Goal: Transaction & Acquisition: Purchase product/service

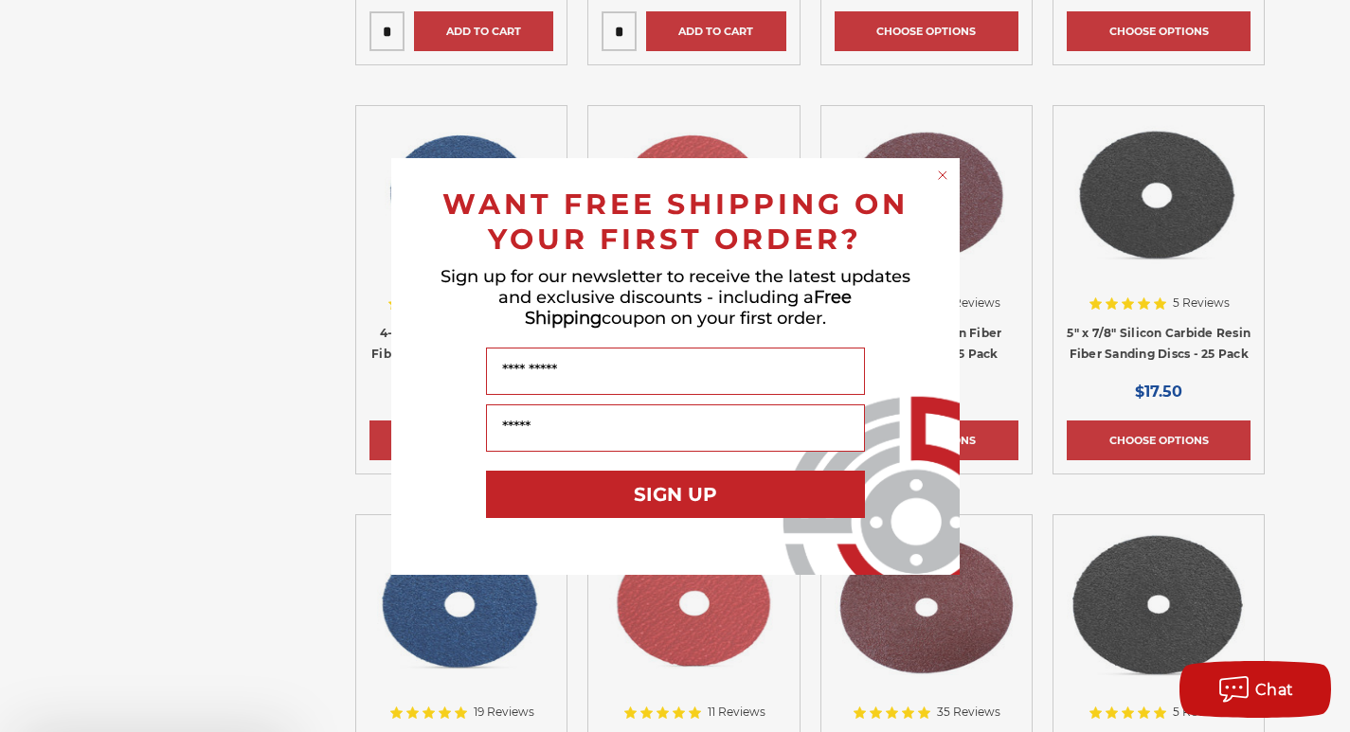
scroll to position [2178, 0]
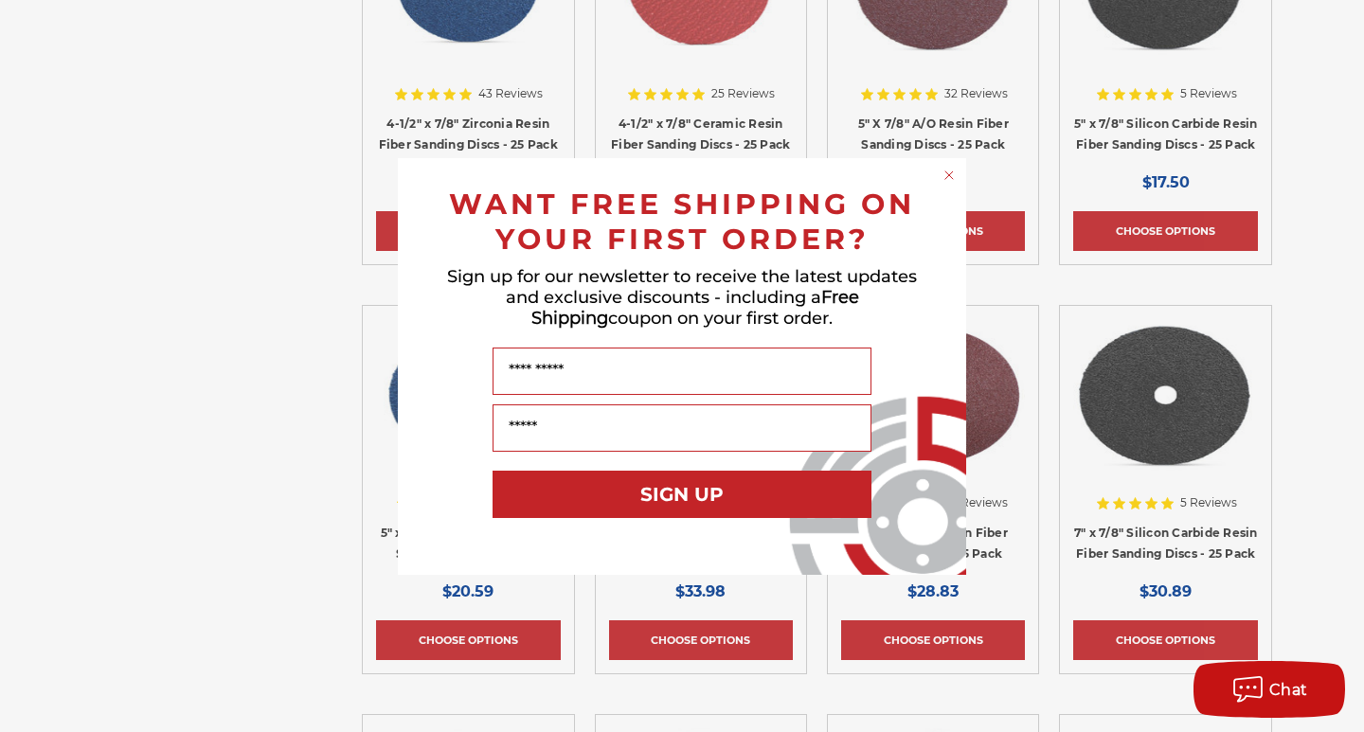
click at [946, 173] on circle "Close dialog" at bounding box center [949, 175] width 18 height 18
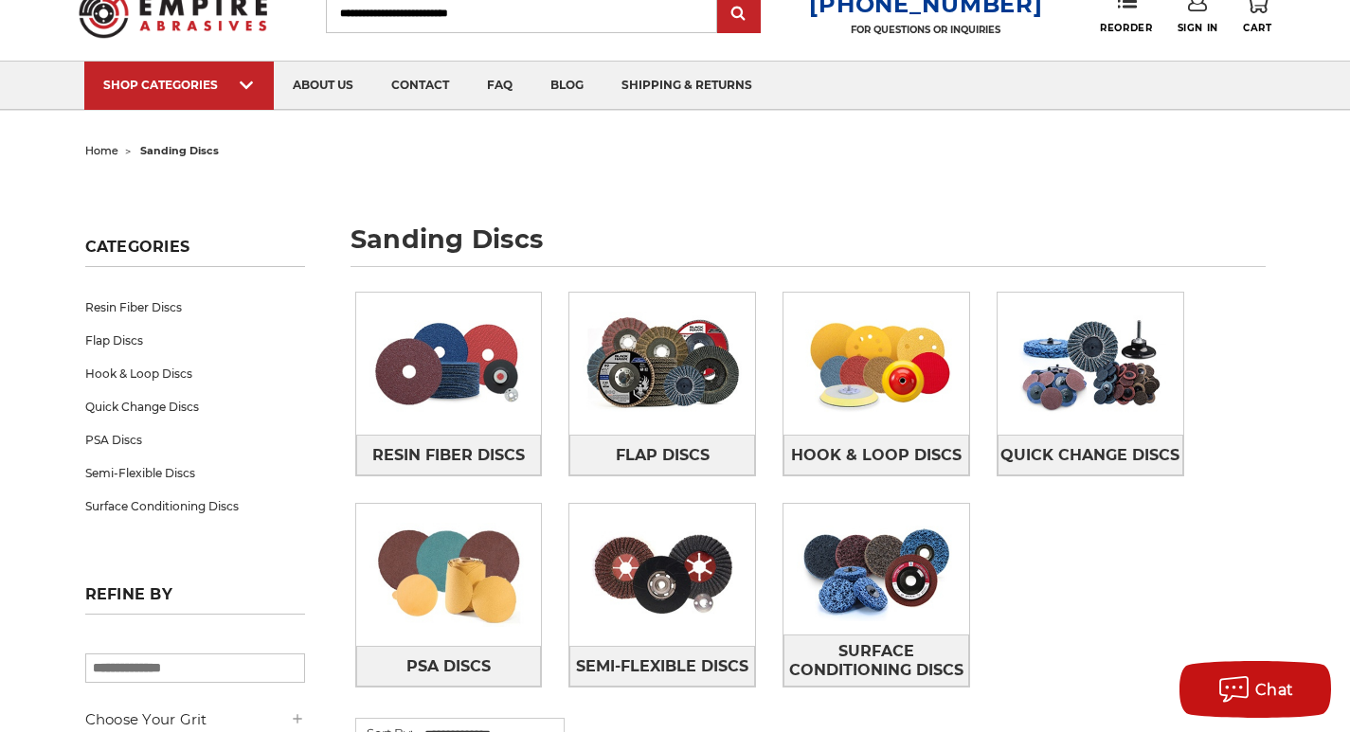
scroll to position [0, 0]
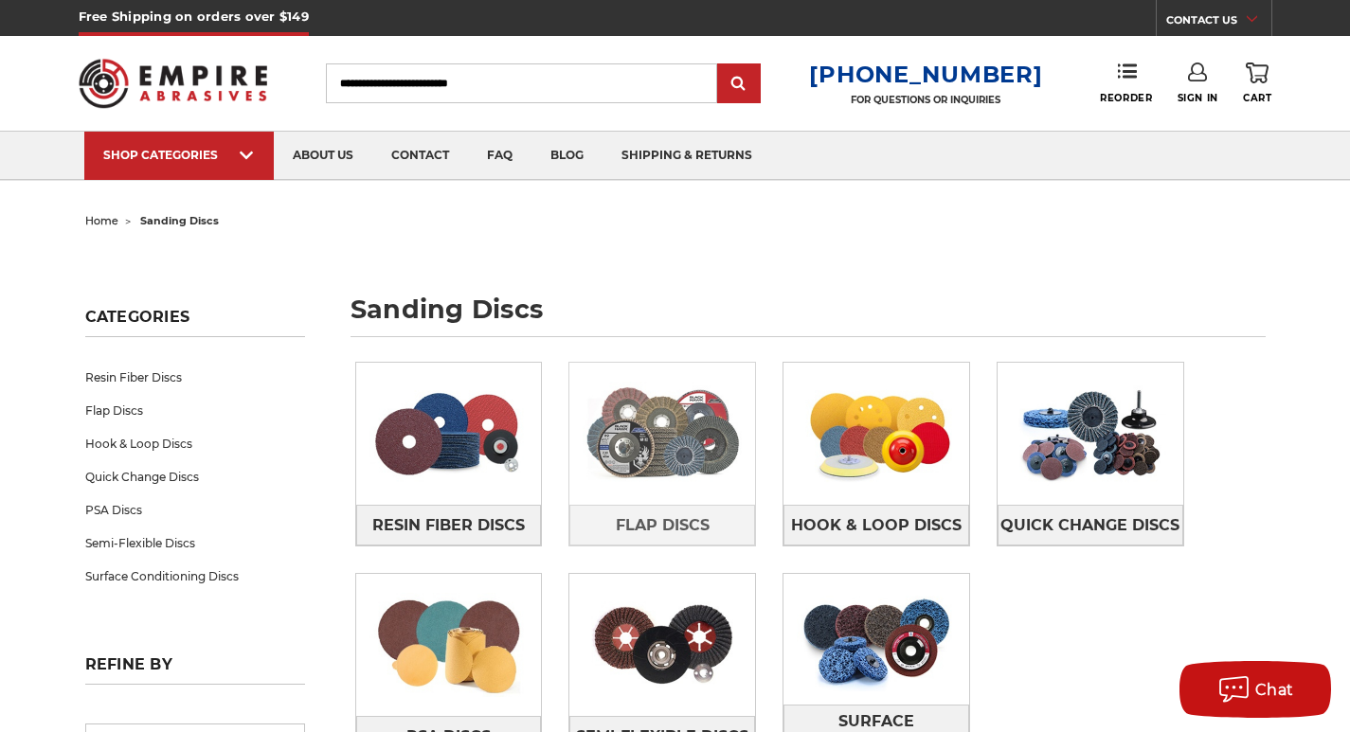
click at [677, 423] on img at bounding box center [662, 433] width 186 height 131
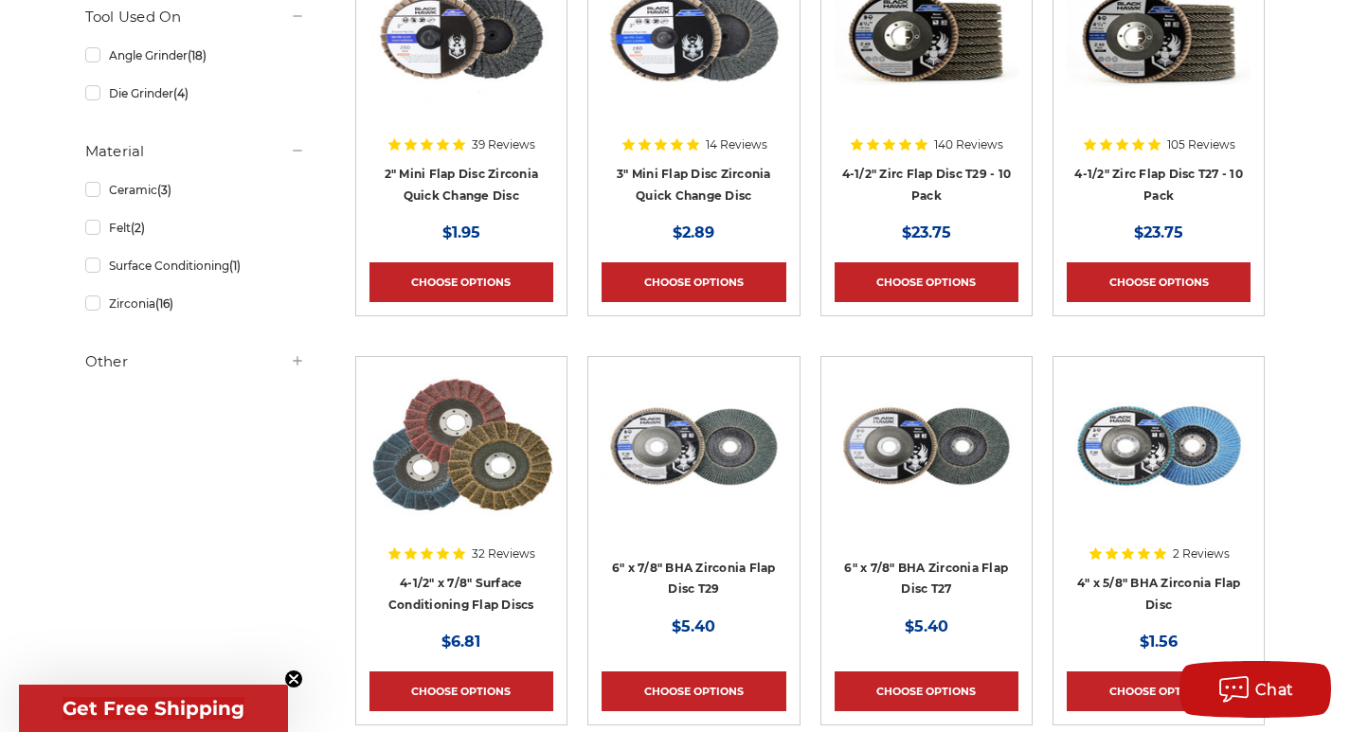
scroll to position [379, 0]
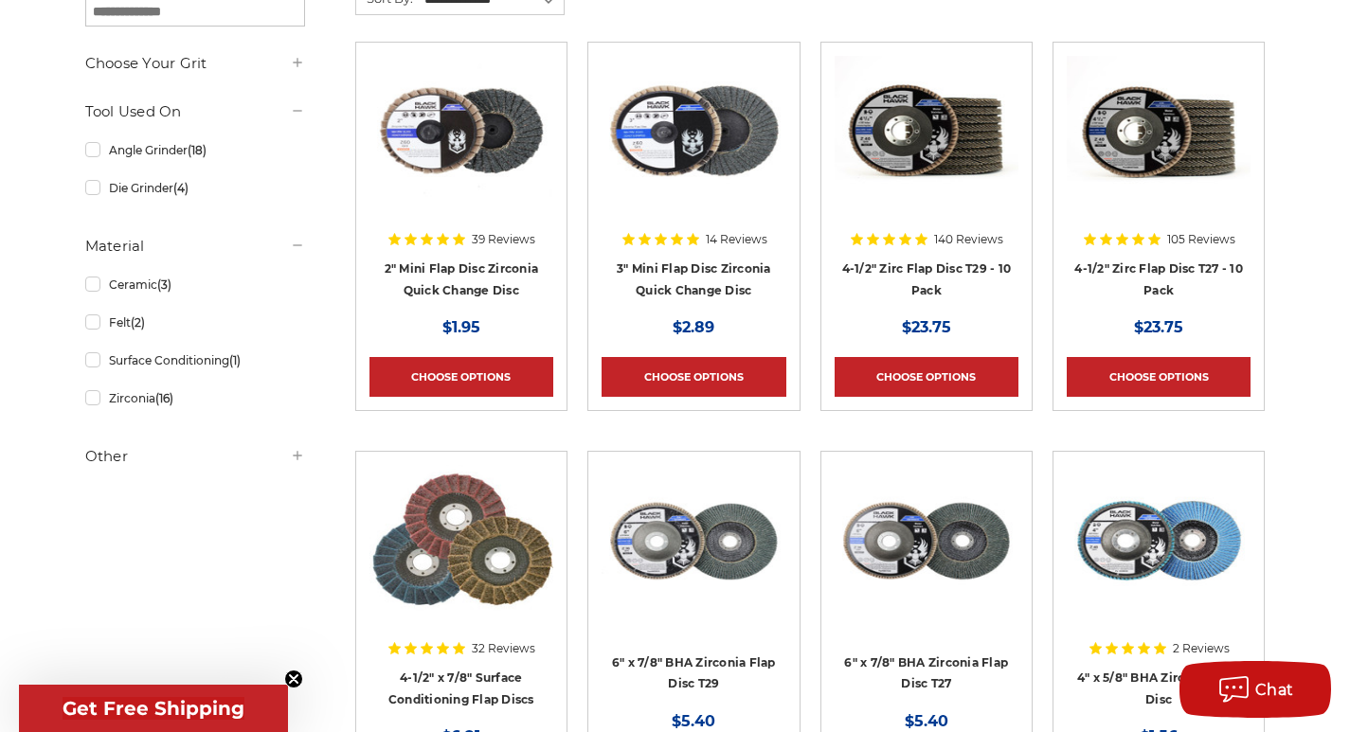
click at [1137, 188] on img at bounding box center [1158, 132] width 184 height 152
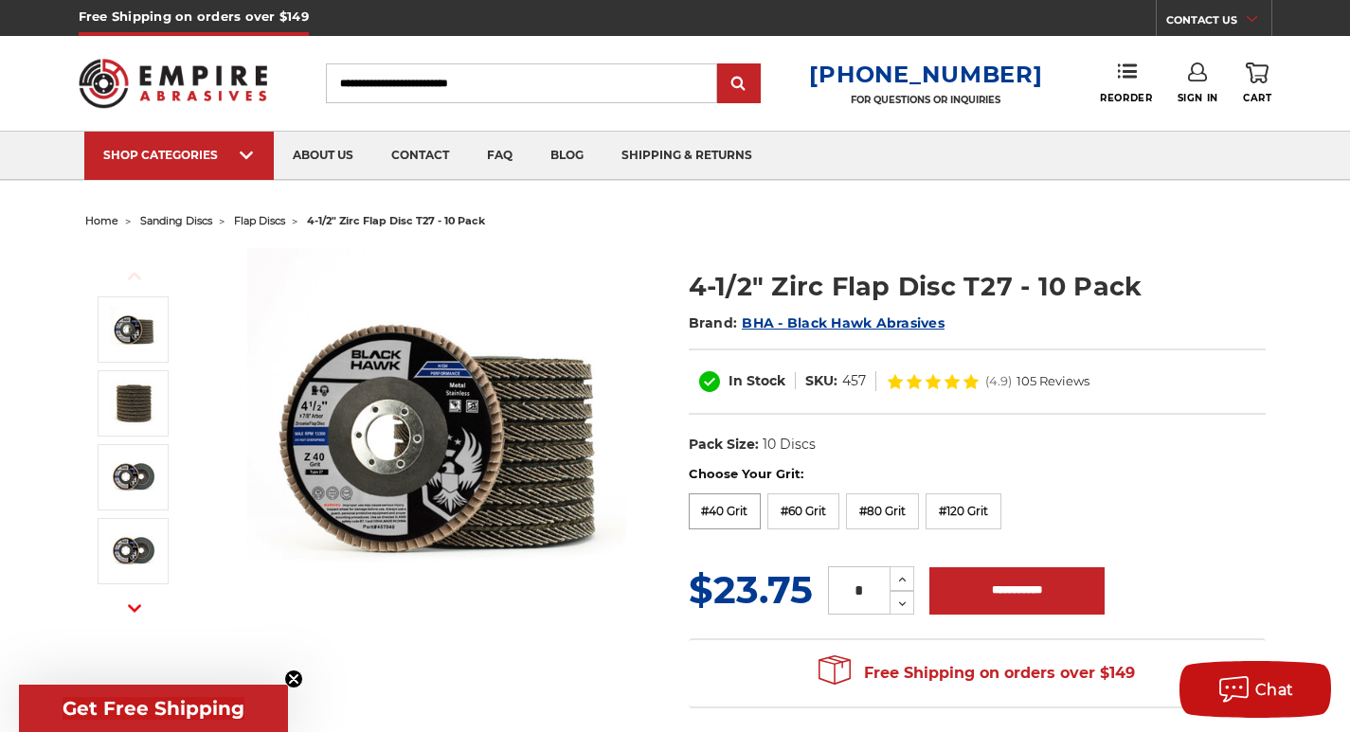
click at [749, 510] on label "#40 Grit" at bounding box center [725, 511] width 73 height 36
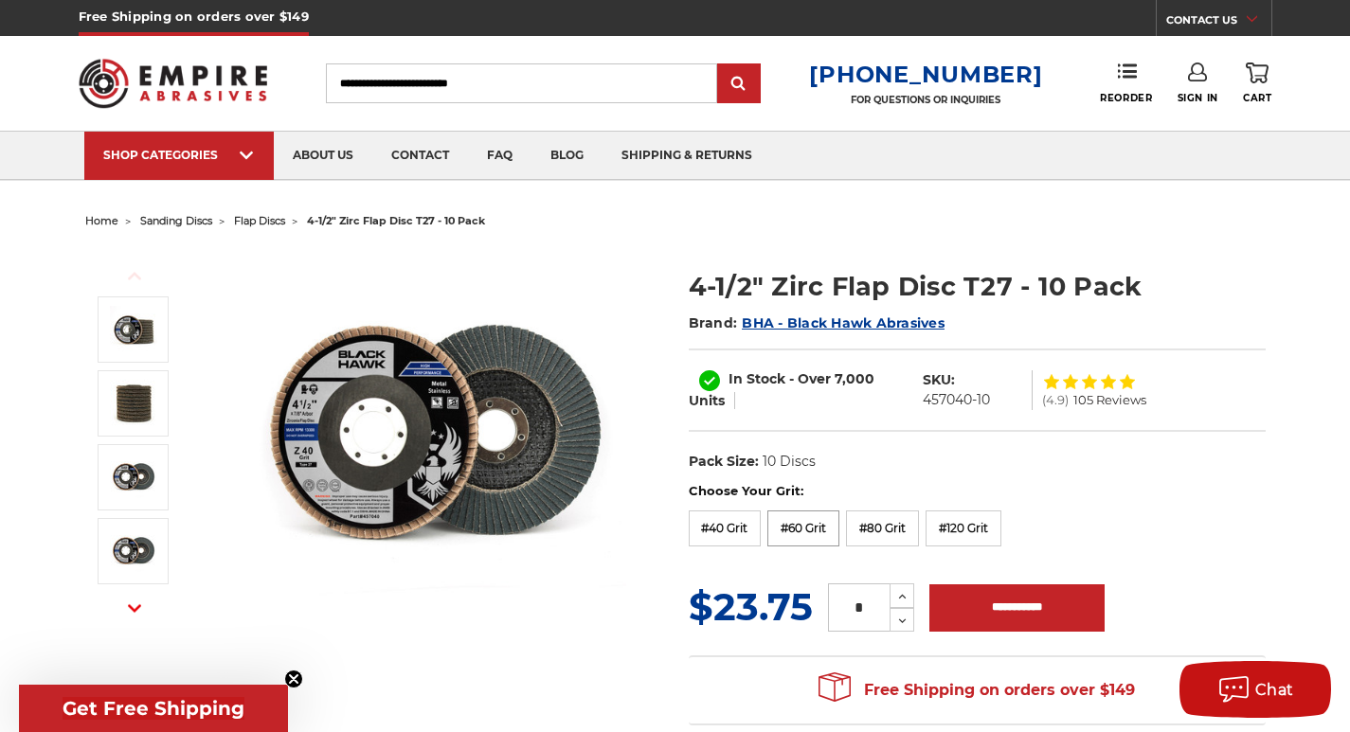
click at [805, 521] on label "#60 Grit" at bounding box center [803, 528] width 72 height 36
click at [868, 528] on label "#80 Grit" at bounding box center [882, 528] width 73 height 36
click at [818, 526] on label "#60 Grit" at bounding box center [803, 528] width 72 height 36
click at [306, 426] on img at bounding box center [436, 437] width 379 height 379
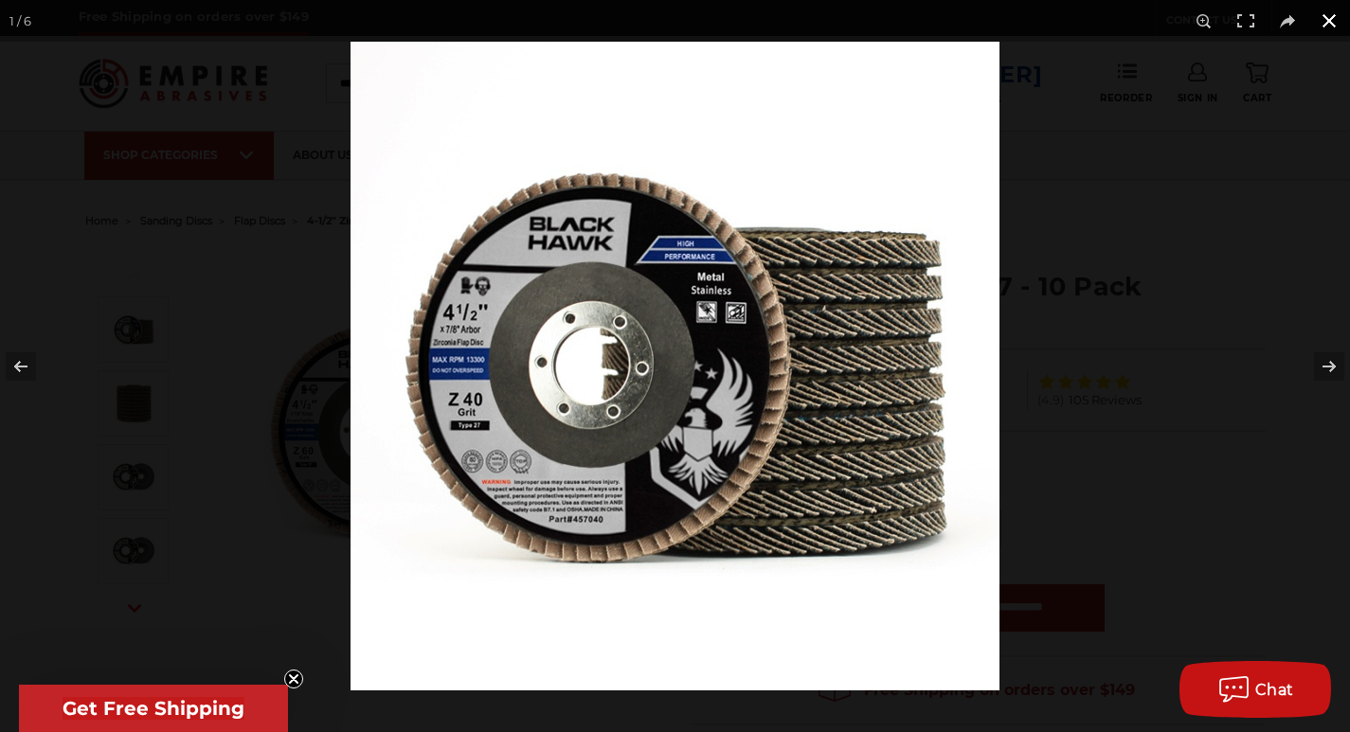
click at [1329, 21] on button at bounding box center [1329, 21] width 42 height 42
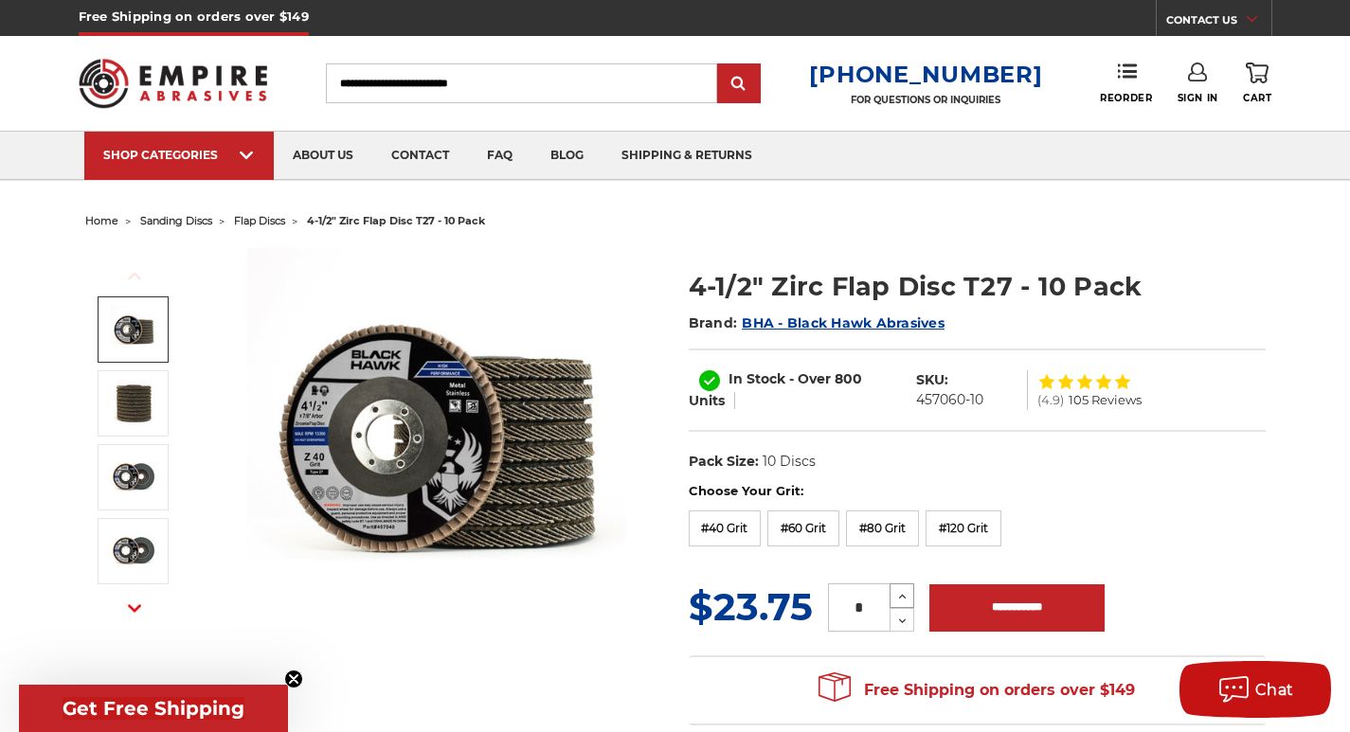
click at [897, 595] on icon at bounding box center [902, 596] width 14 height 17
click at [899, 595] on icon at bounding box center [902, 596] width 14 height 17
click at [901, 591] on icon at bounding box center [902, 596] width 14 height 17
type input "*"
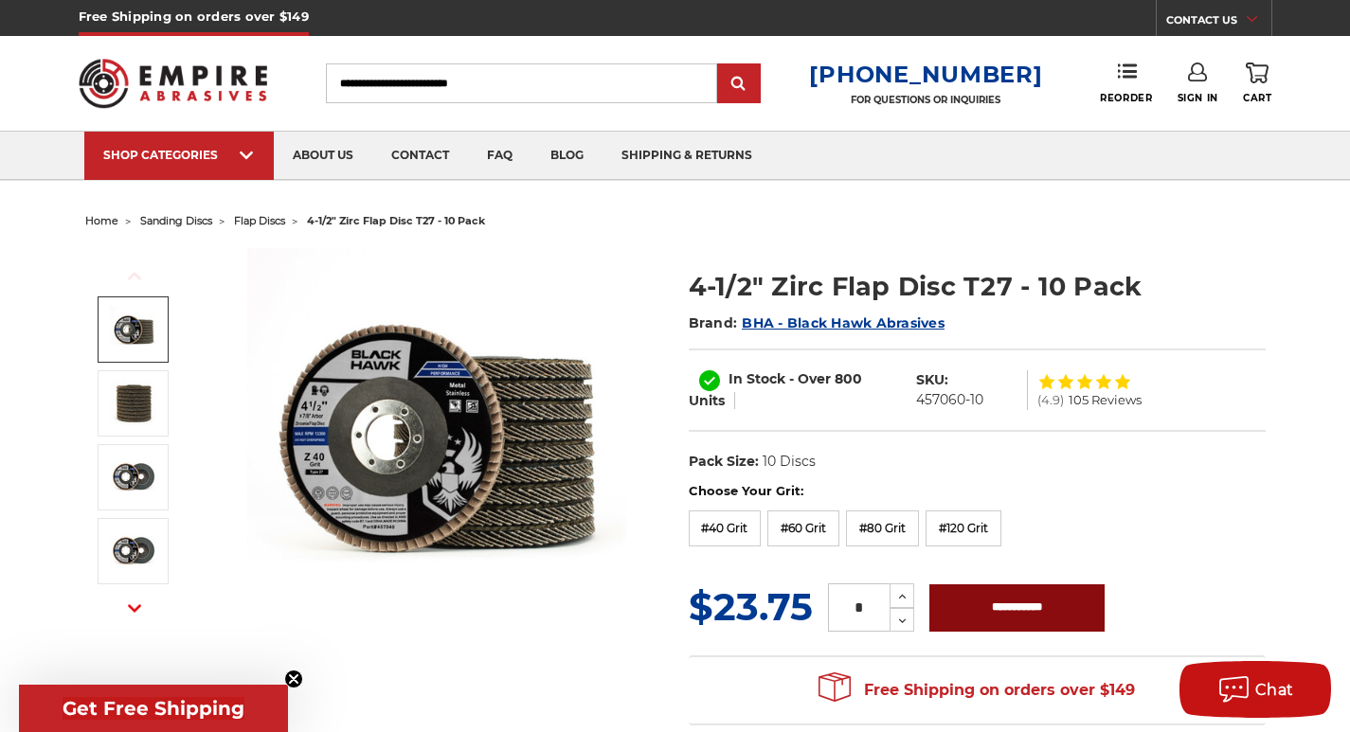
click at [968, 606] on input "**********" at bounding box center [1016, 607] width 175 height 47
type input "**********"
click at [740, 534] on label "#40 Grit" at bounding box center [725, 528] width 73 height 36
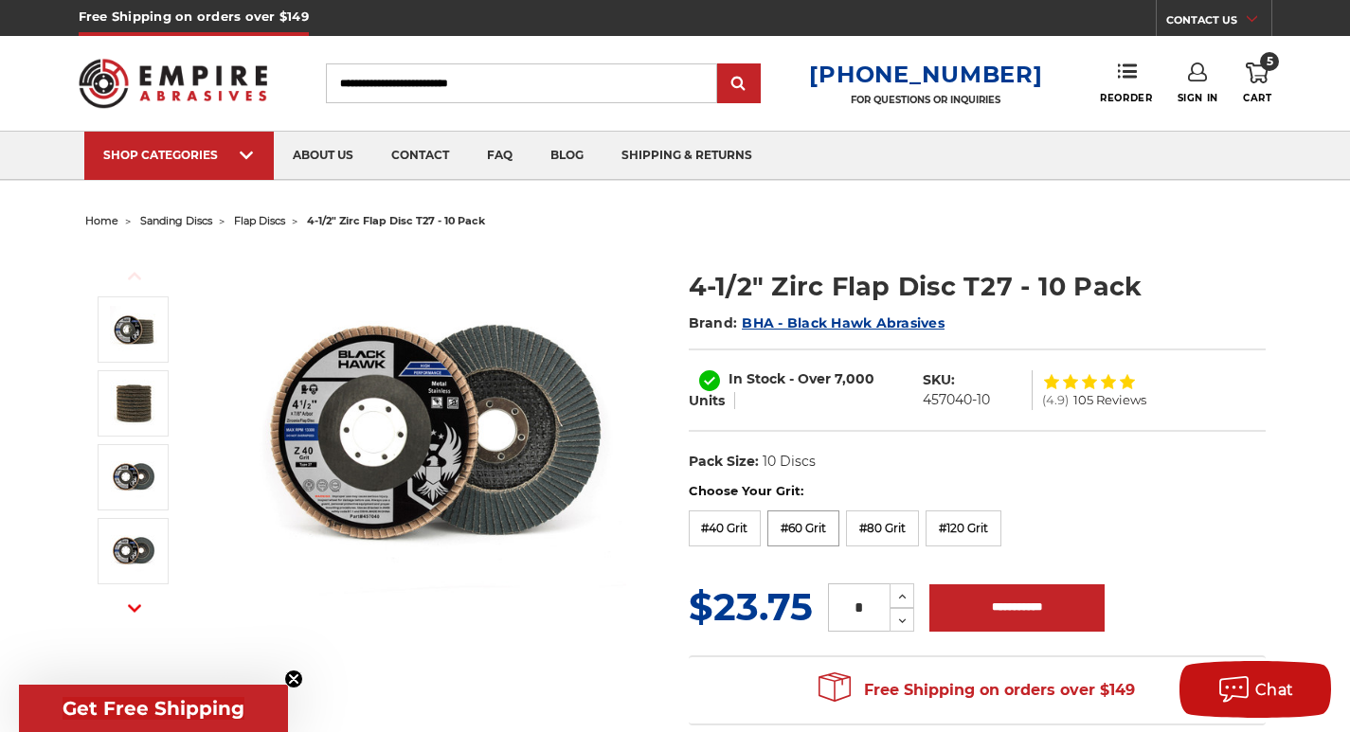
click at [782, 527] on label "#60 Grit" at bounding box center [803, 528] width 72 height 36
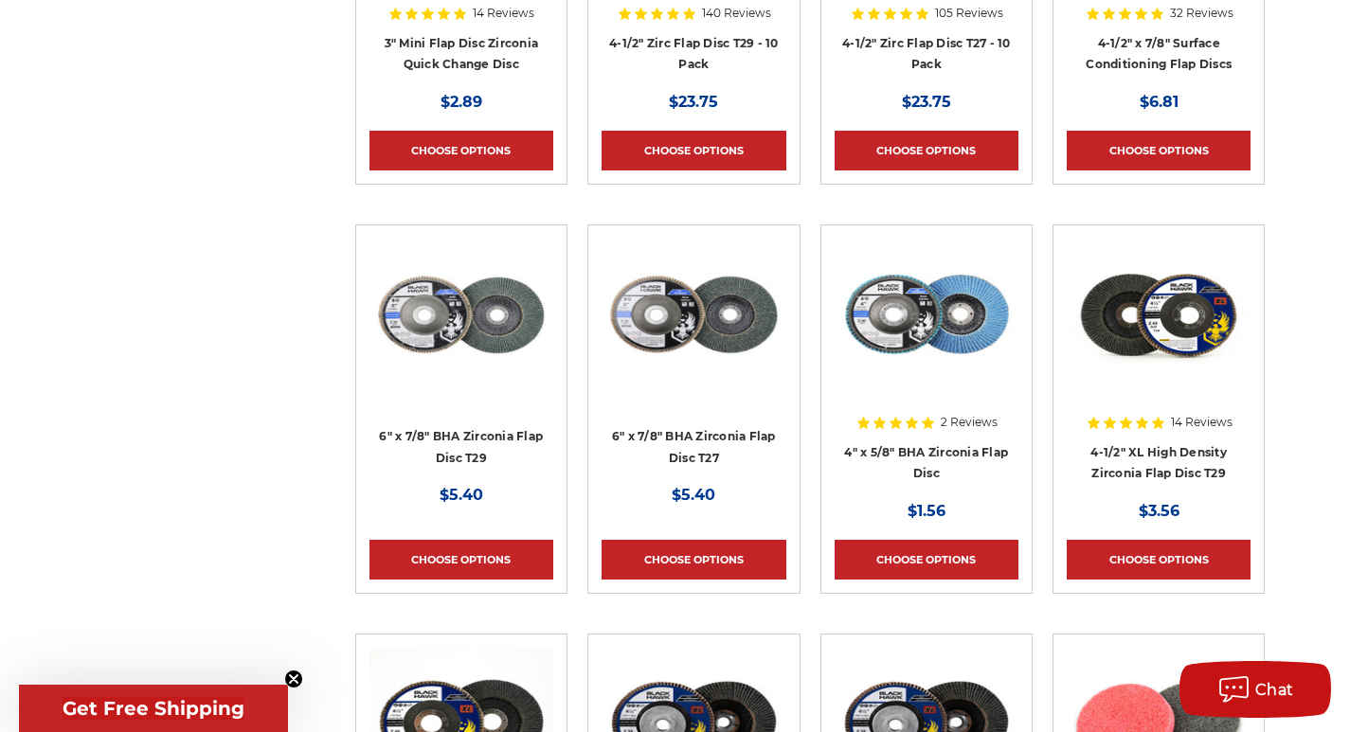
scroll to position [3504, 0]
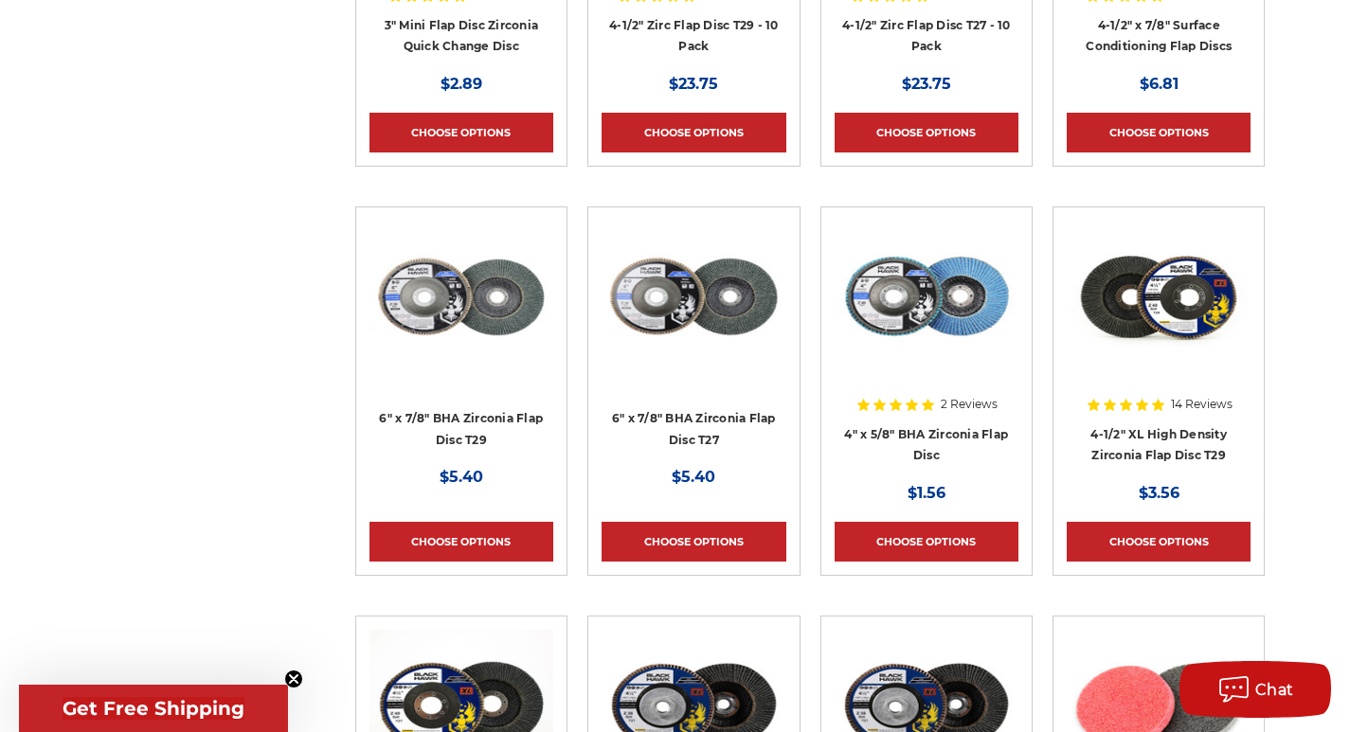
click at [1137, 296] on img at bounding box center [1158, 297] width 184 height 152
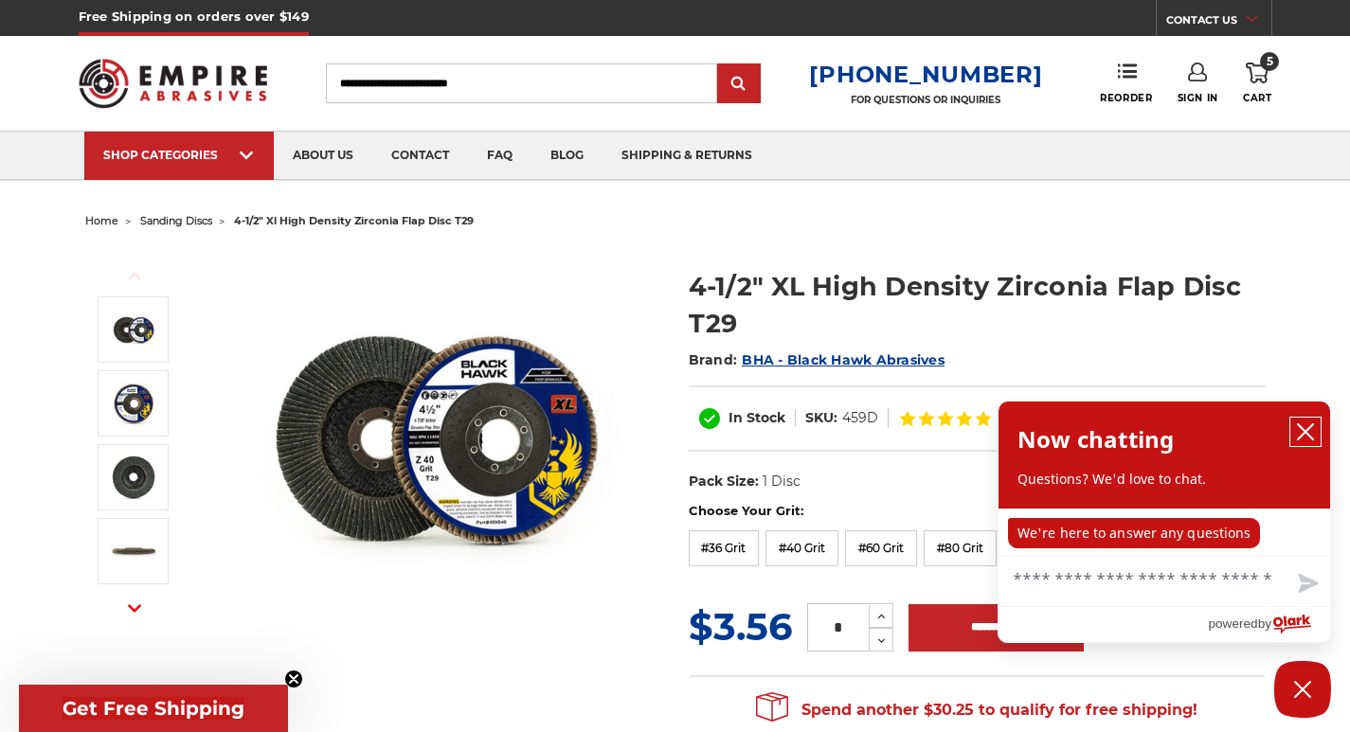
click at [1310, 433] on icon "close chatbox" at bounding box center [1305, 431] width 19 height 19
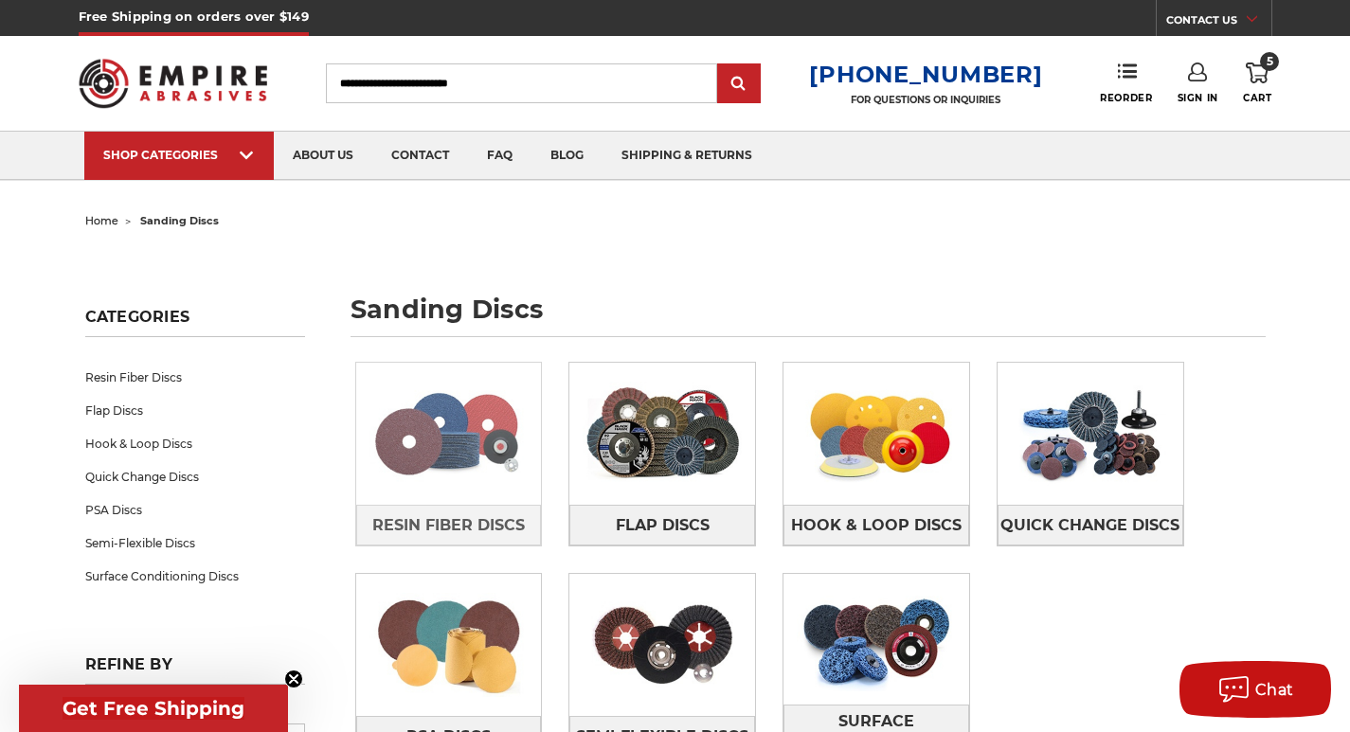
click at [454, 467] on img at bounding box center [449, 433] width 186 height 131
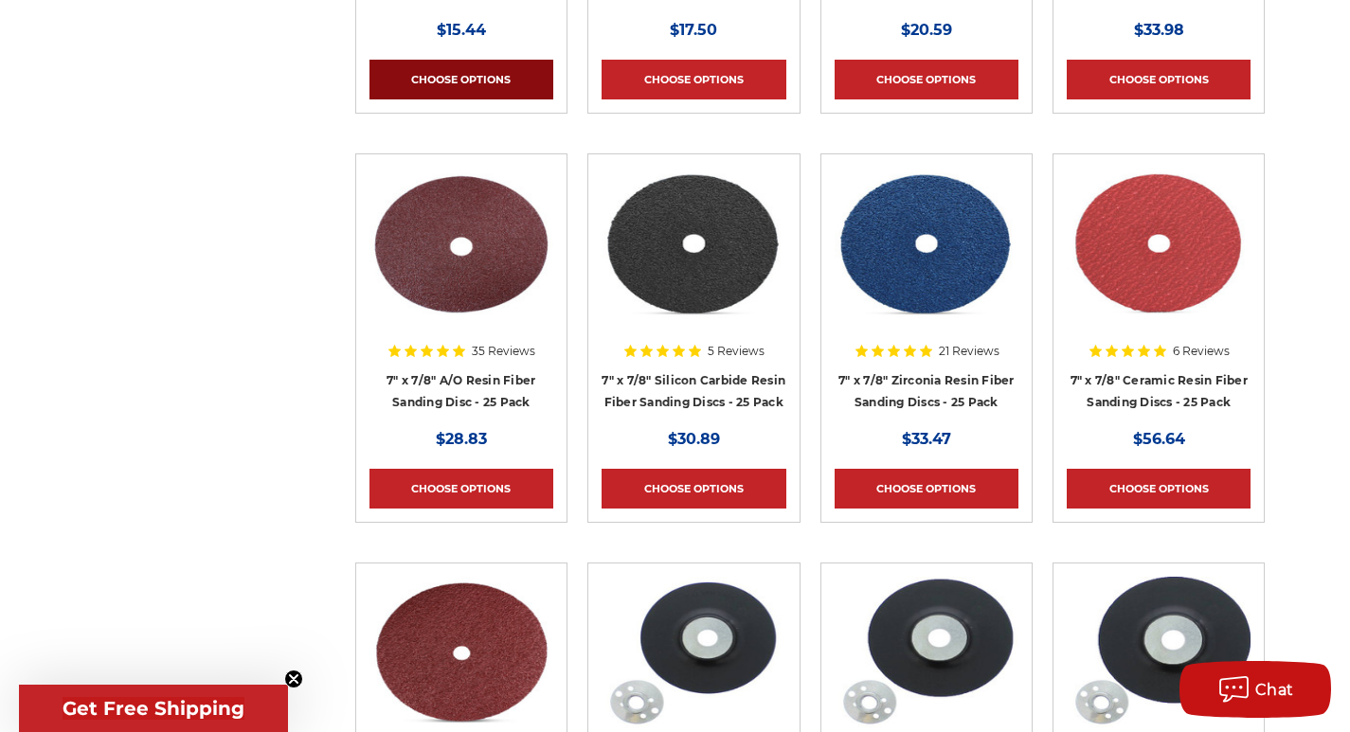
scroll to position [758, 0]
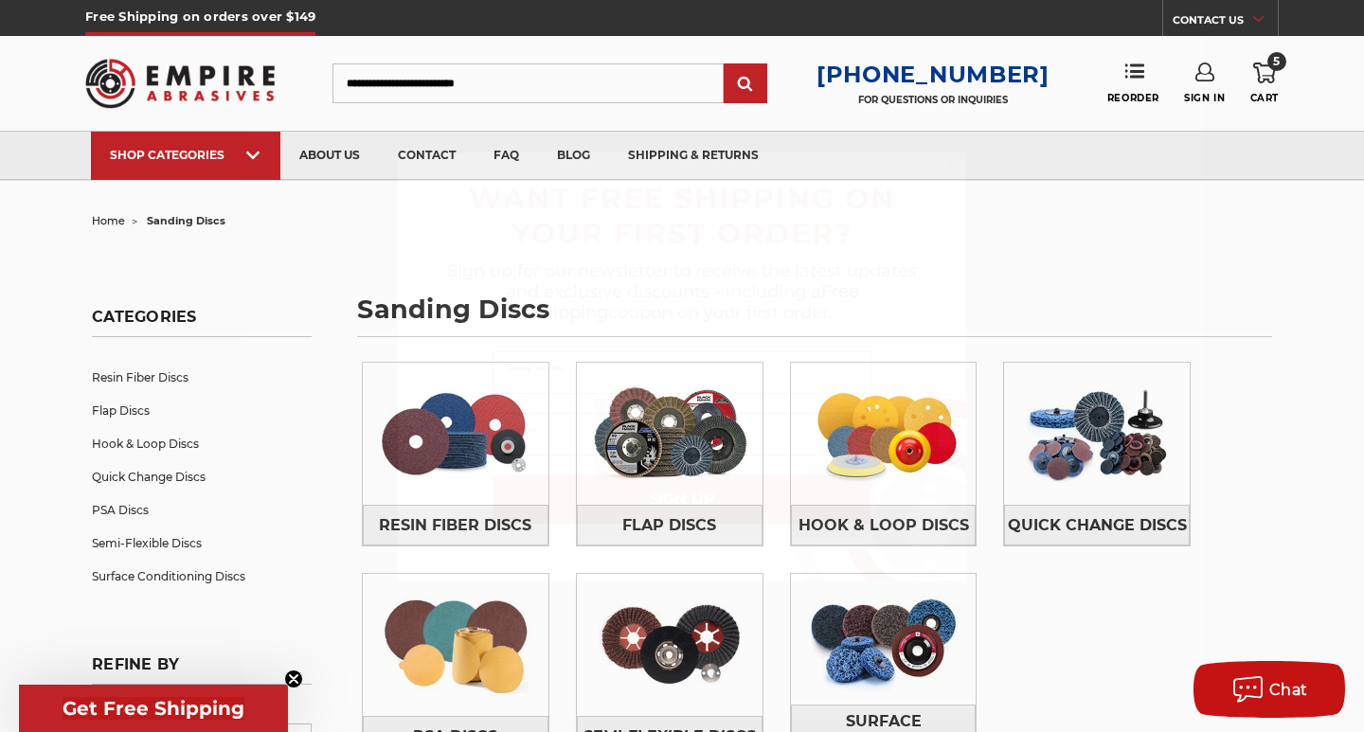
click at [957, 162] on circle "Close dialog" at bounding box center [952, 166] width 18 height 18
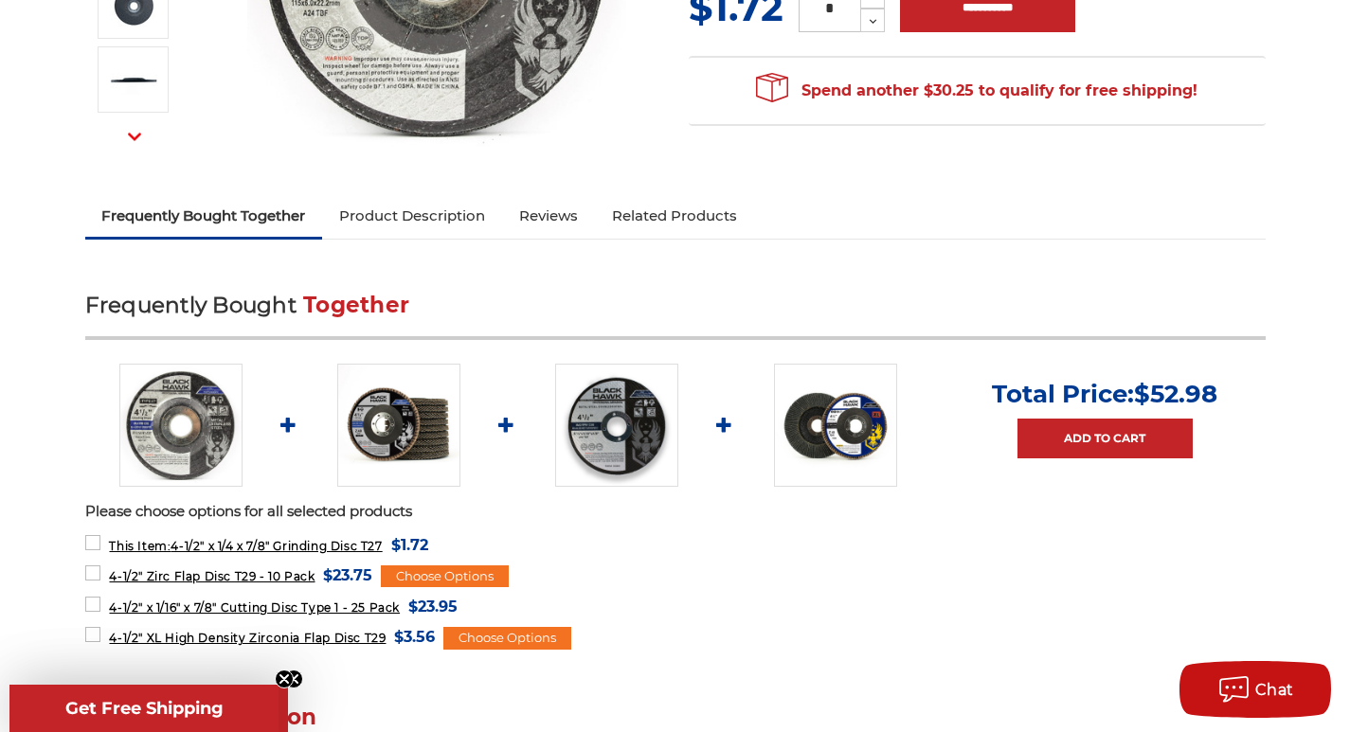
scroll to position [474, 0]
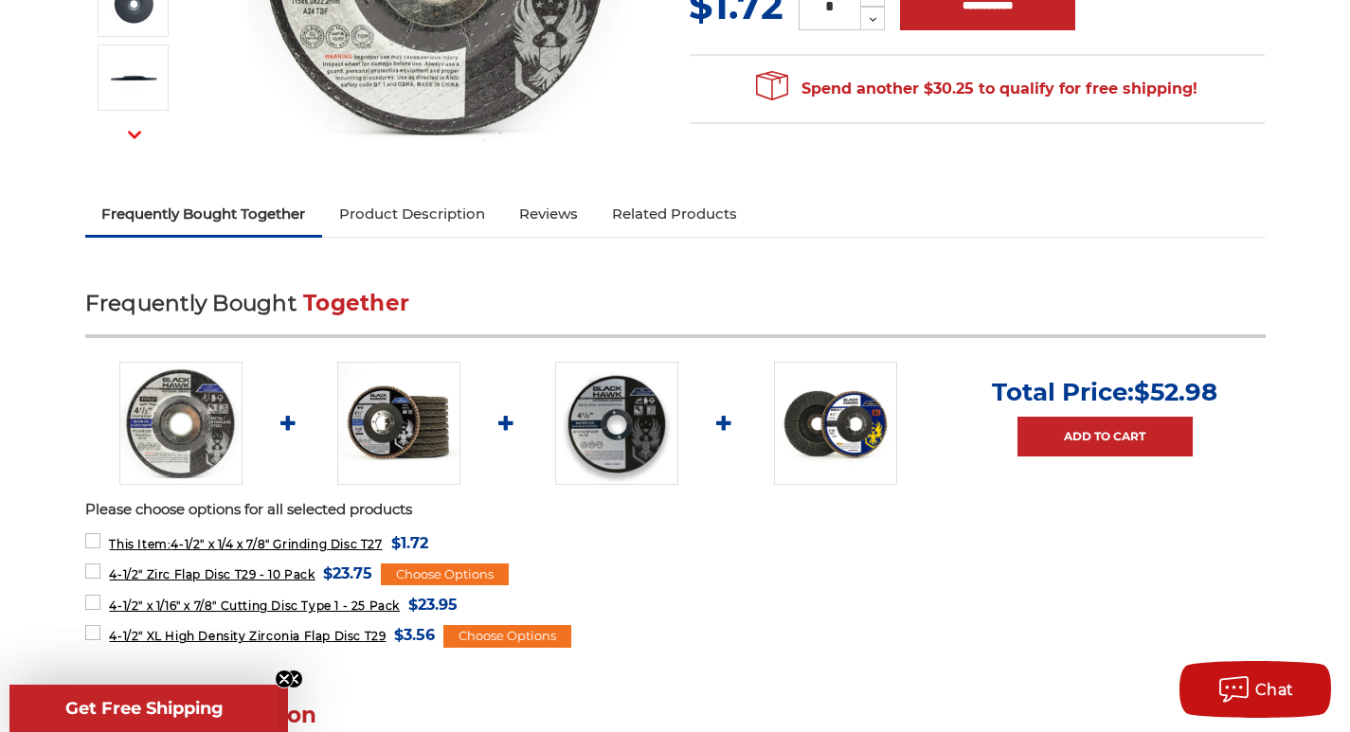
click at [624, 450] on img at bounding box center [616, 423] width 123 height 123
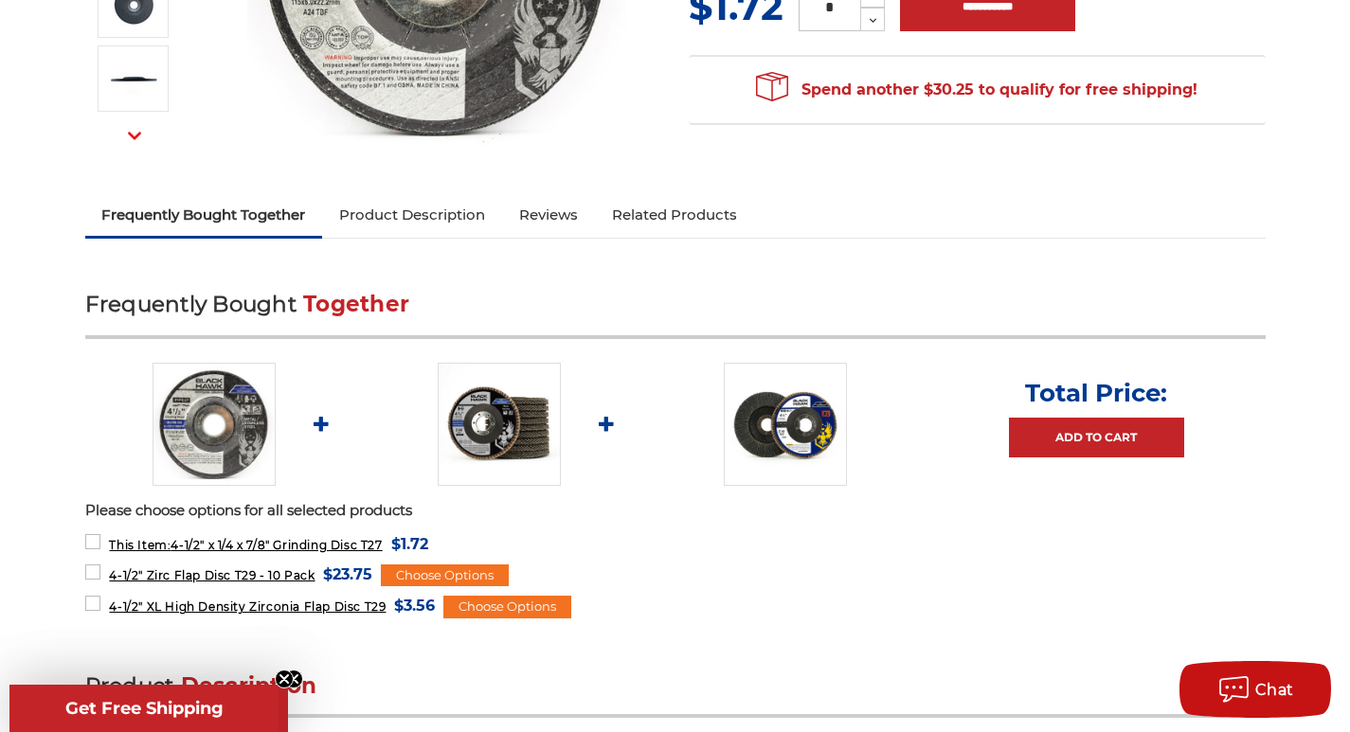
scroll to position [474, 0]
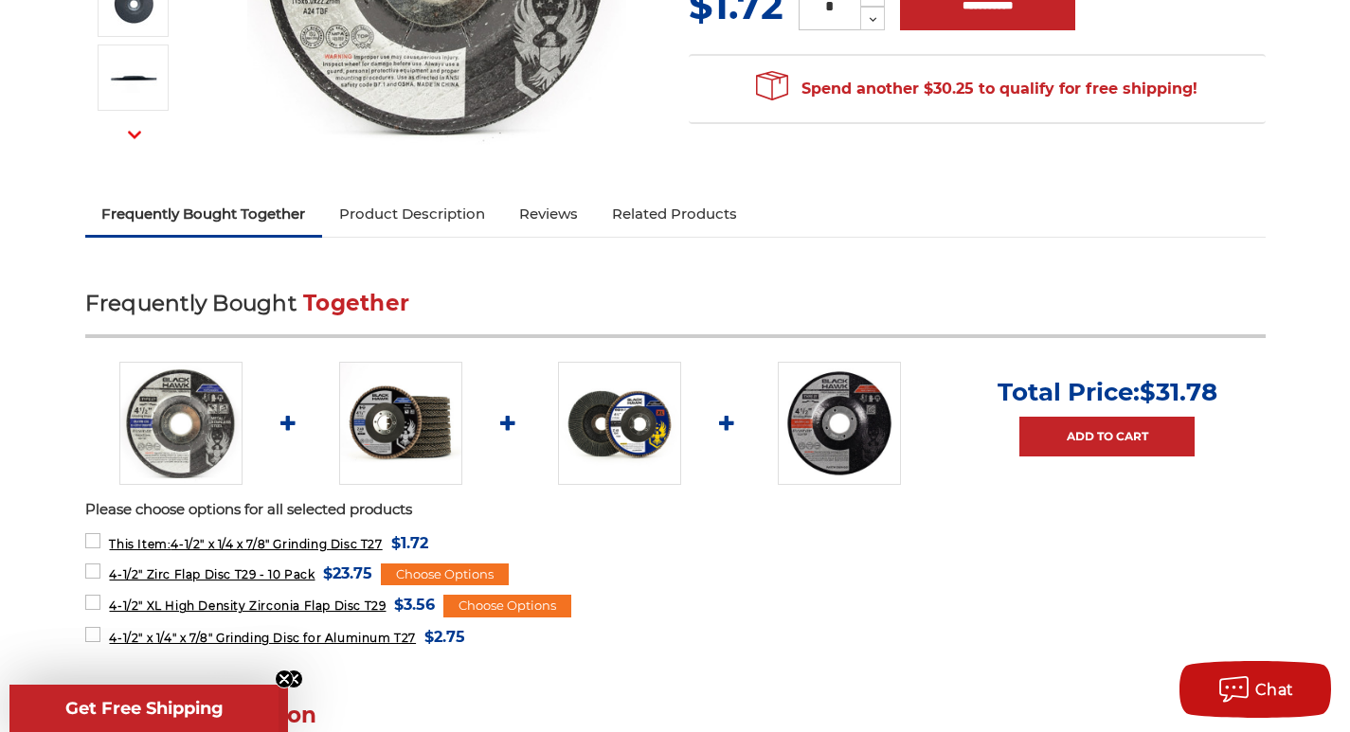
click at [203, 430] on img at bounding box center [180, 423] width 123 height 123
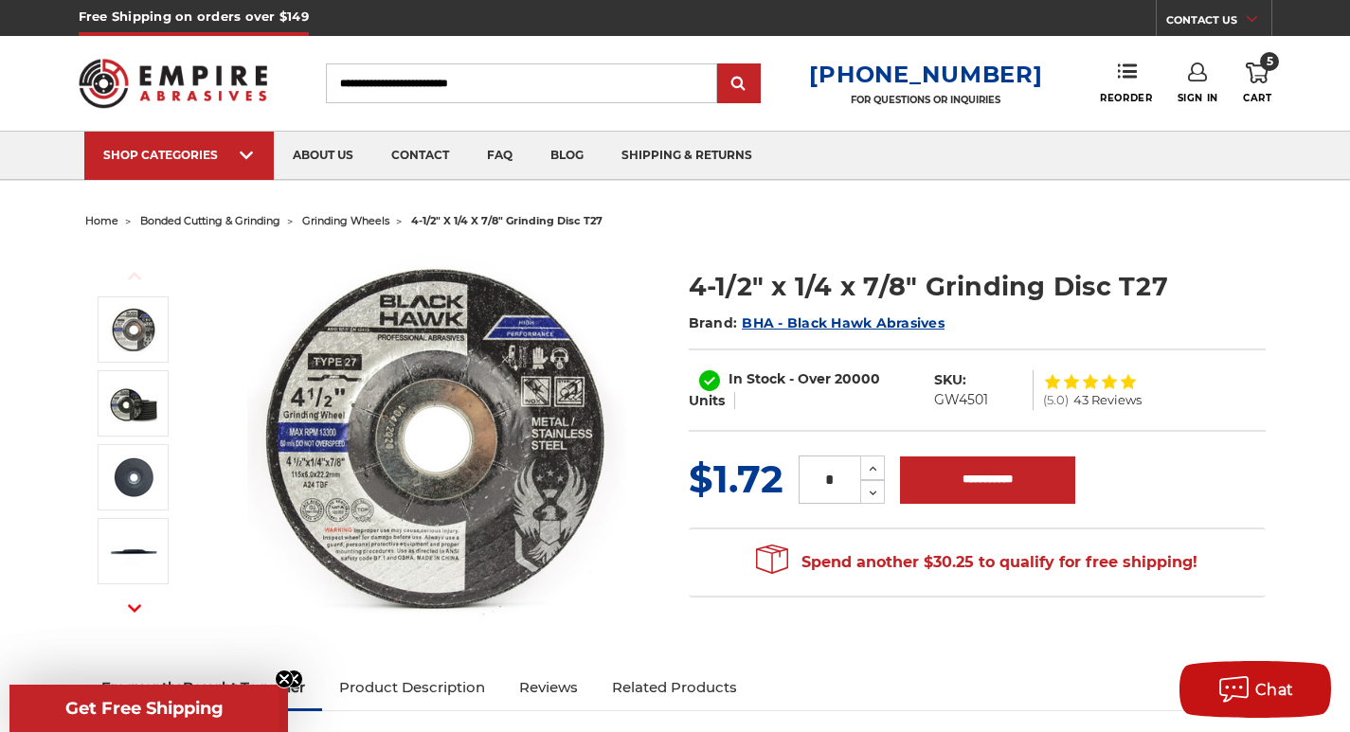
click at [1258, 61] on div "Toggle menu Menu Search 1-800-816-3824 FOR QUESTIONS OR INQUIRIES Phone Reorder…" at bounding box center [675, 83] width 1193 height 95
click at [1257, 79] on use at bounding box center [1256, 73] width 23 height 21
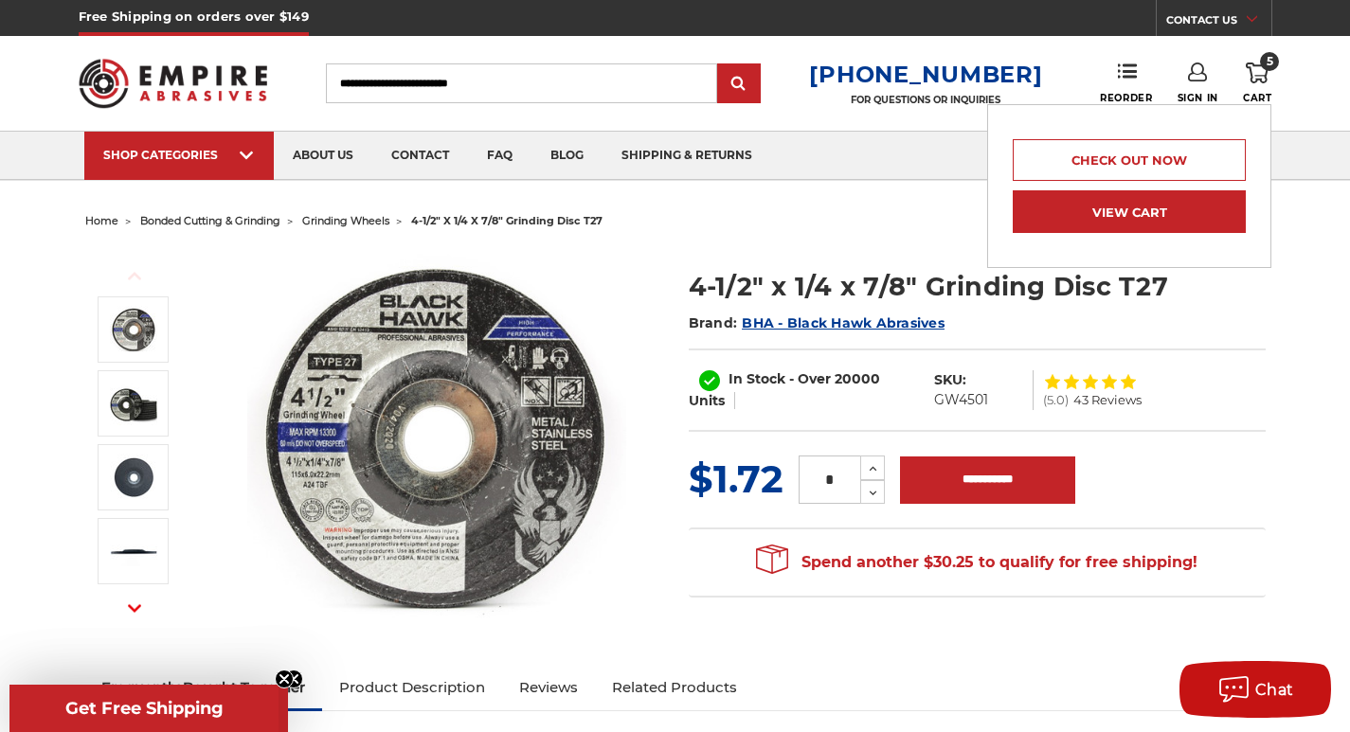
click at [1135, 212] on link "View Cart" at bounding box center [1128, 211] width 233 height 43
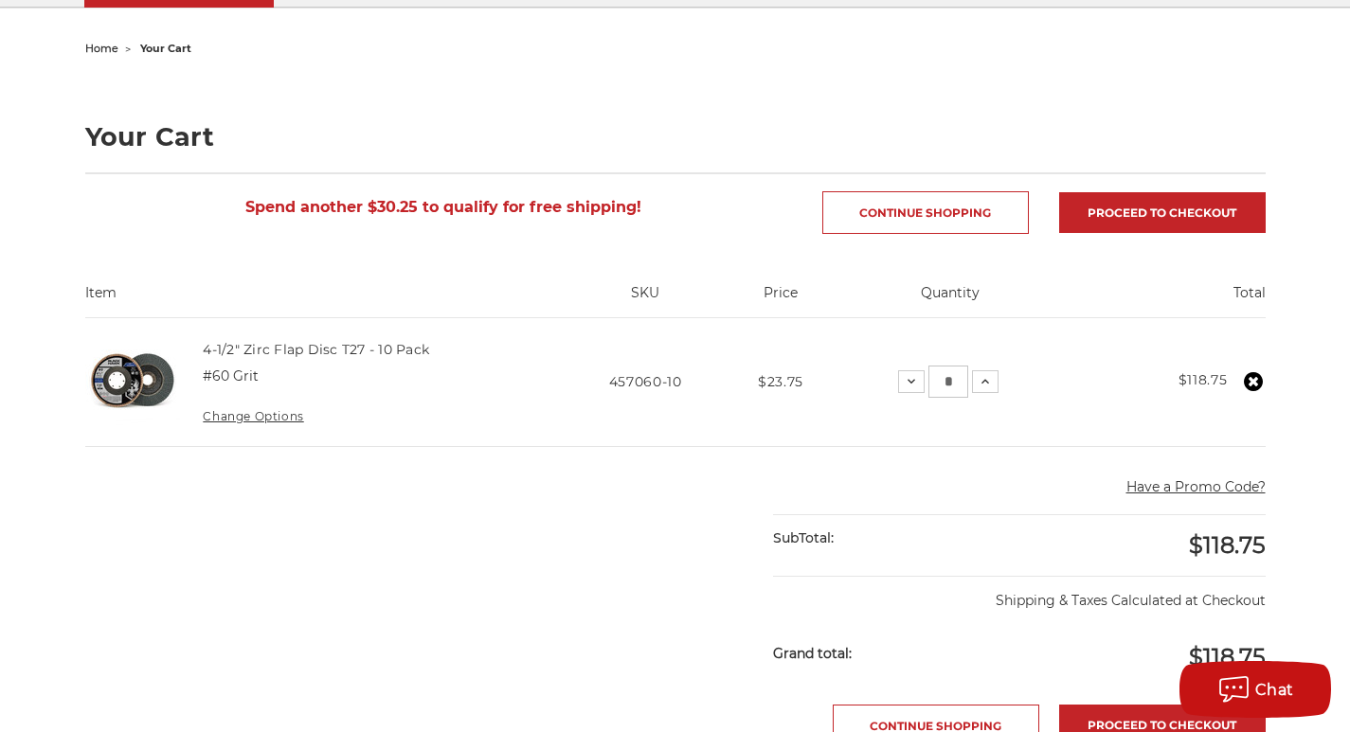
scroll to position [189, 0]
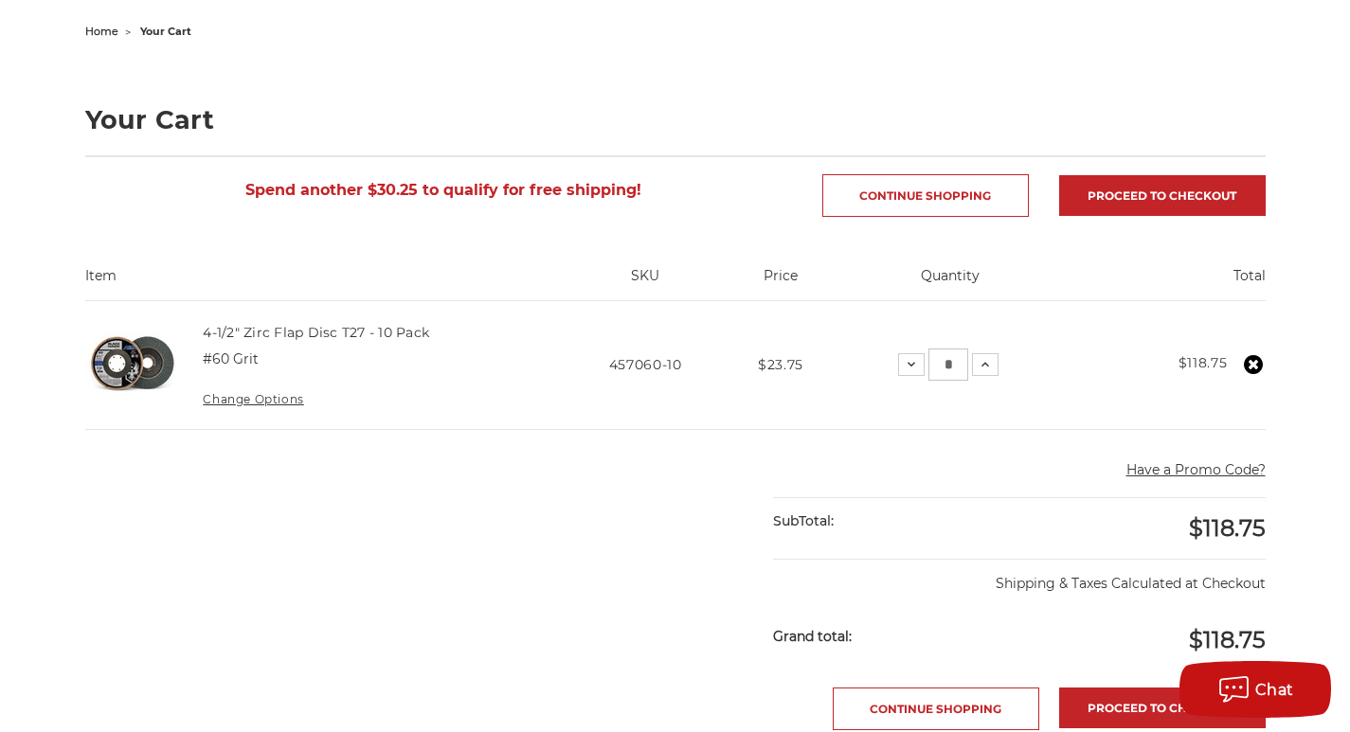
click at [241, 348] on td "4-1/2" Zirc Flap Disc T27 - 10 Pack #60 Grit Change Options" at bounding box center [372, 365] width 379 height 128
click at [192, 354] on td "4-1/2" Zirc Flap Disc T27 - 10 Pack #60 Grit Change Options" at bounding box center [372, 365] width 379 height 128
click at [159, 360] on img at bounding box center [132, 364] width 95 height 95
click at [107, 367] on img at bounding box center [132, 364] width 95 height 95
click at [242, 328] on link "4-1/2" Zirc Flap Disc T27 - 10 Pack" at bounding box center [316, 332] width 226 height 17
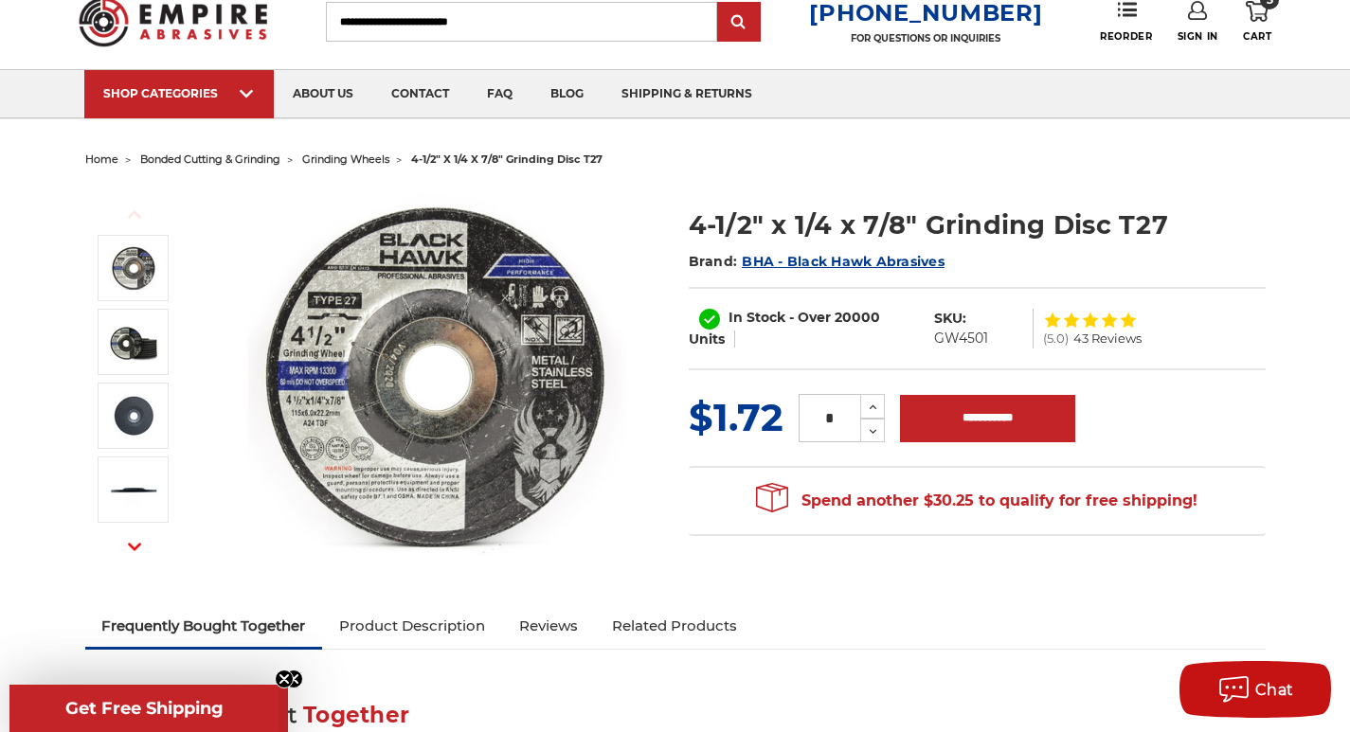
scroll to position [95, 0]
